Goal: Information Seeking & Learning: Learn about a topic

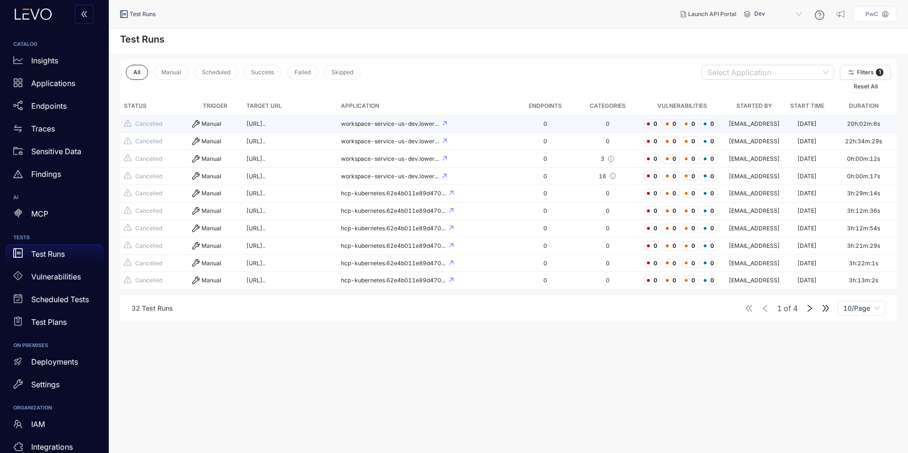
click at [200, 130] on td "Manual" at bounding box center [215, 124] width 54 height 18
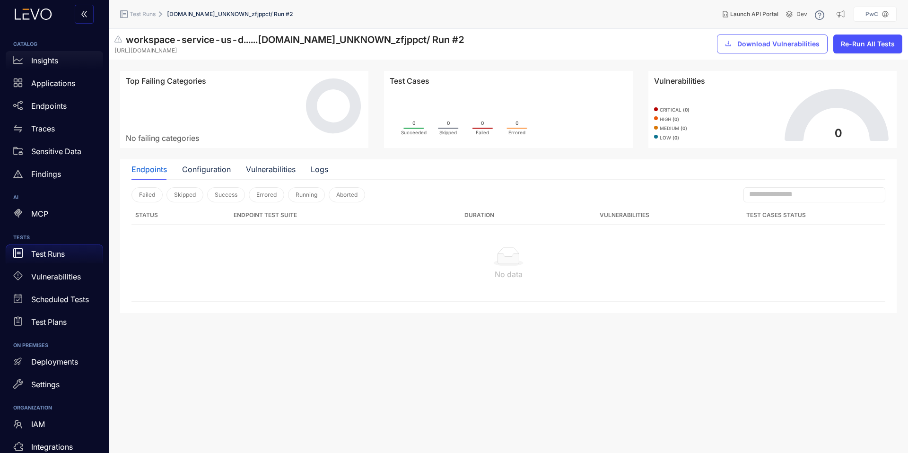
click at [58, 64] on p "Insights" at bounding box center [44, 60] width 27 height 9
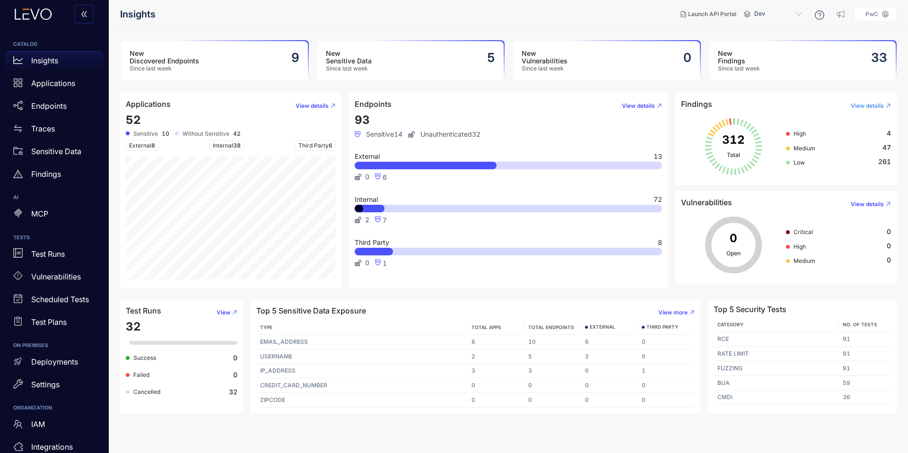
click at [864, 106] on span "View details" at bounding box center [867, 106] width 33 height 7
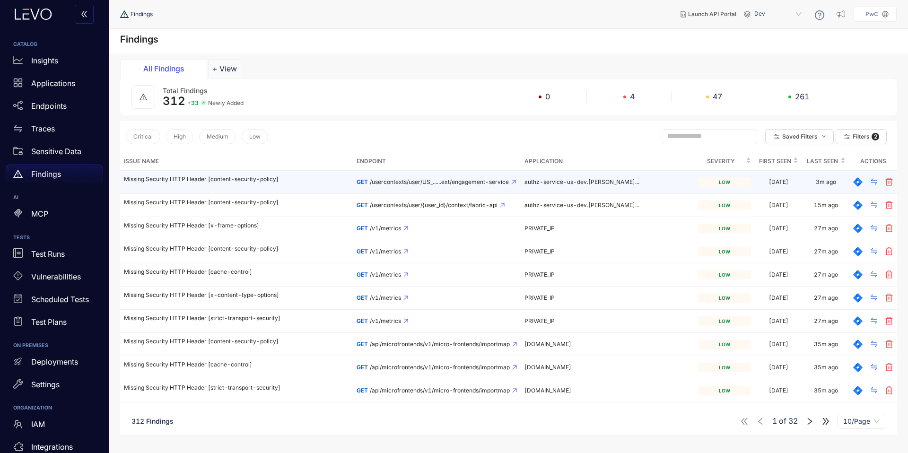
click at [196, 180] on p "Missing Security HTTP Header [content-security-policy]" at bounding box center [236, 179] width 225 height 7
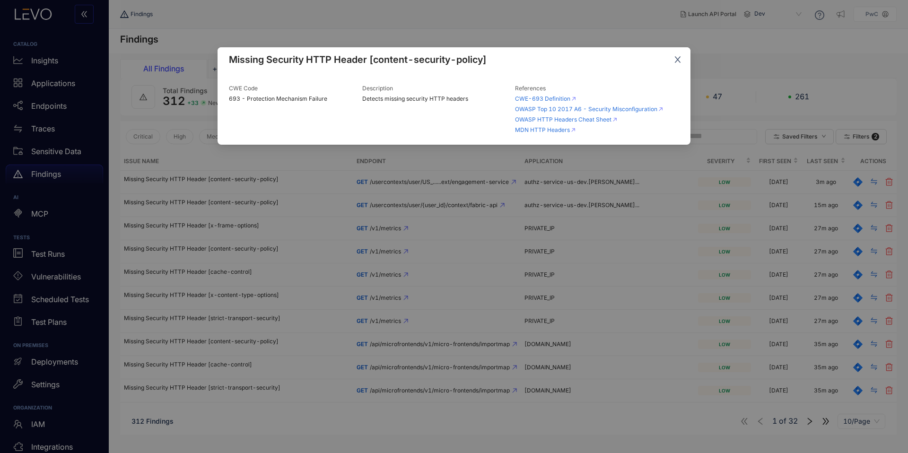
click at [674, 62] on icon "close" at bounding box center [678, 59] width 9 height 9
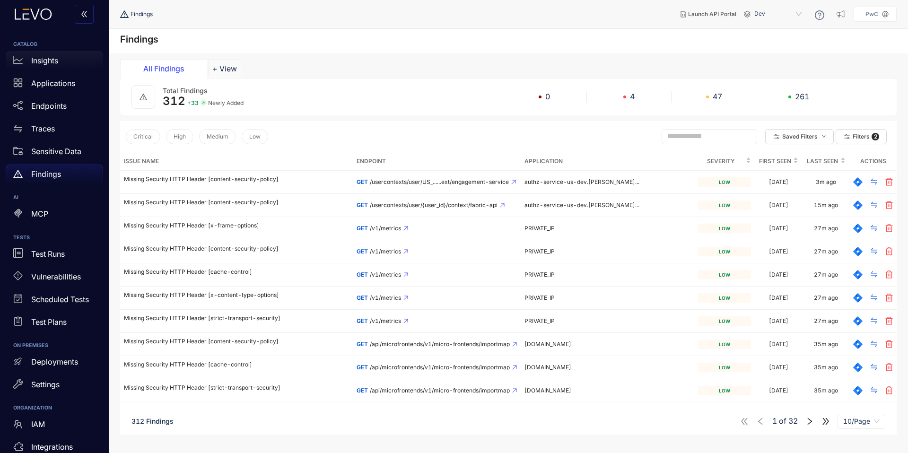
click at [33, 63] on p "Insights" at bounding box center [44, 60] width 27 height 9
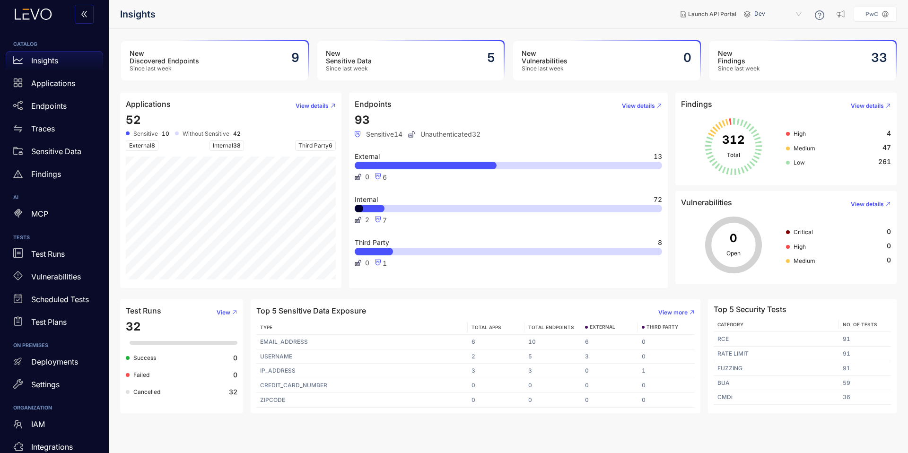
click at [346, 62] on h3 "New Sensitive Data" at bounding box center [349, 57] width 46 height 15
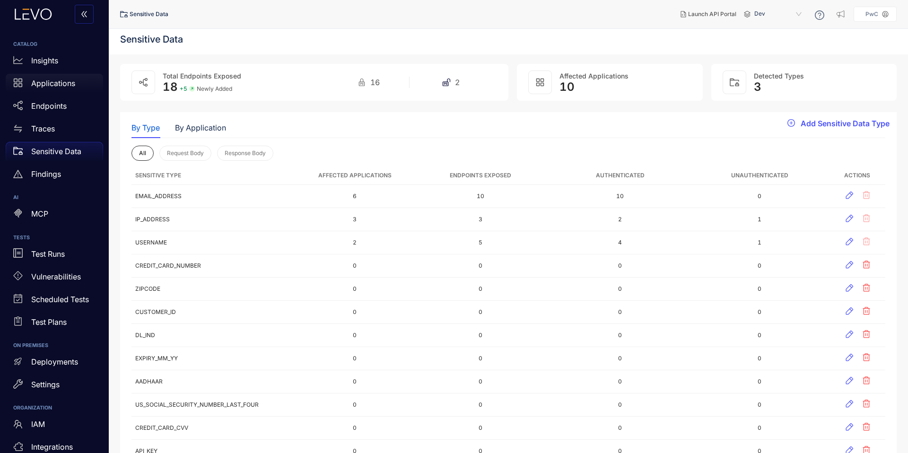
click at [54, 86] on p "Applications" at bounding box center [53, 83] width 44 height 9
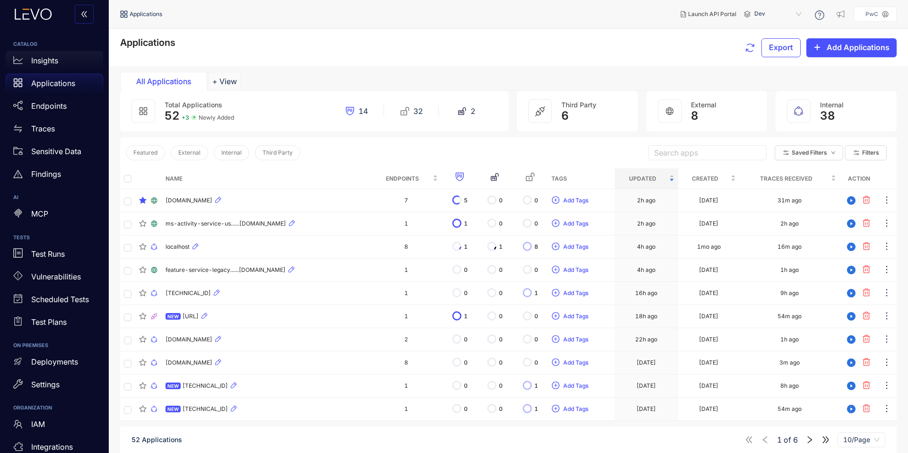
click at [41, 62] on p "Insights" at bounding box center [44, 60] width 27 height 9
